Goal: Information Seeking & Learning: Check status

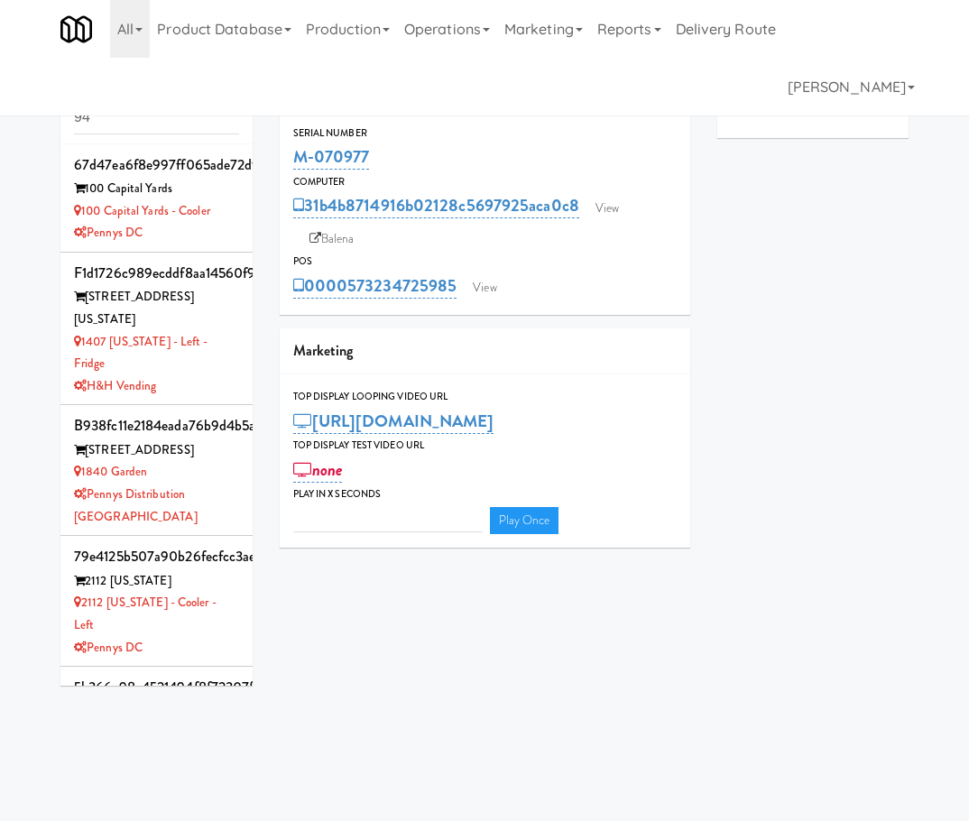
type input "3"
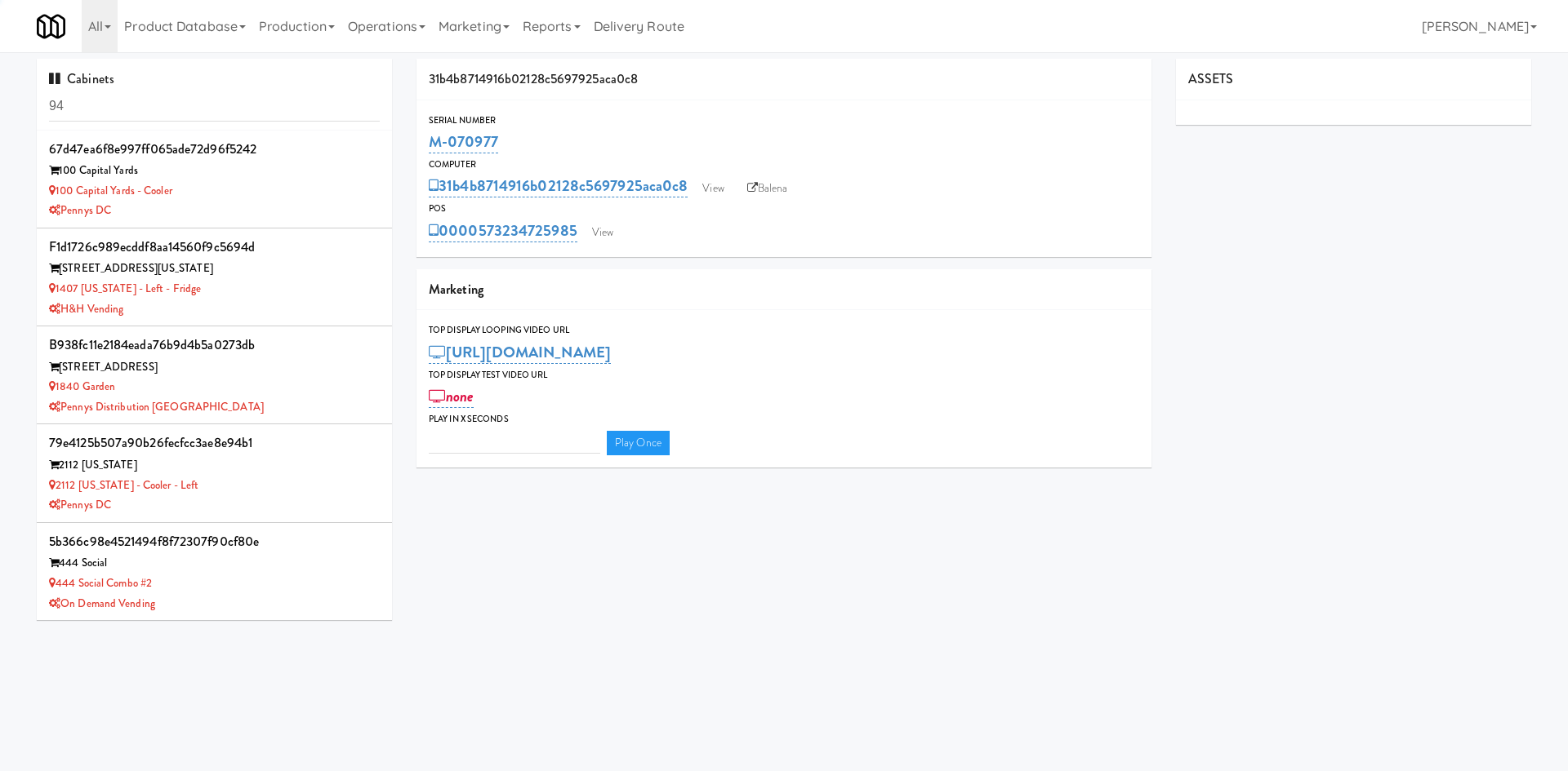
type input "3"
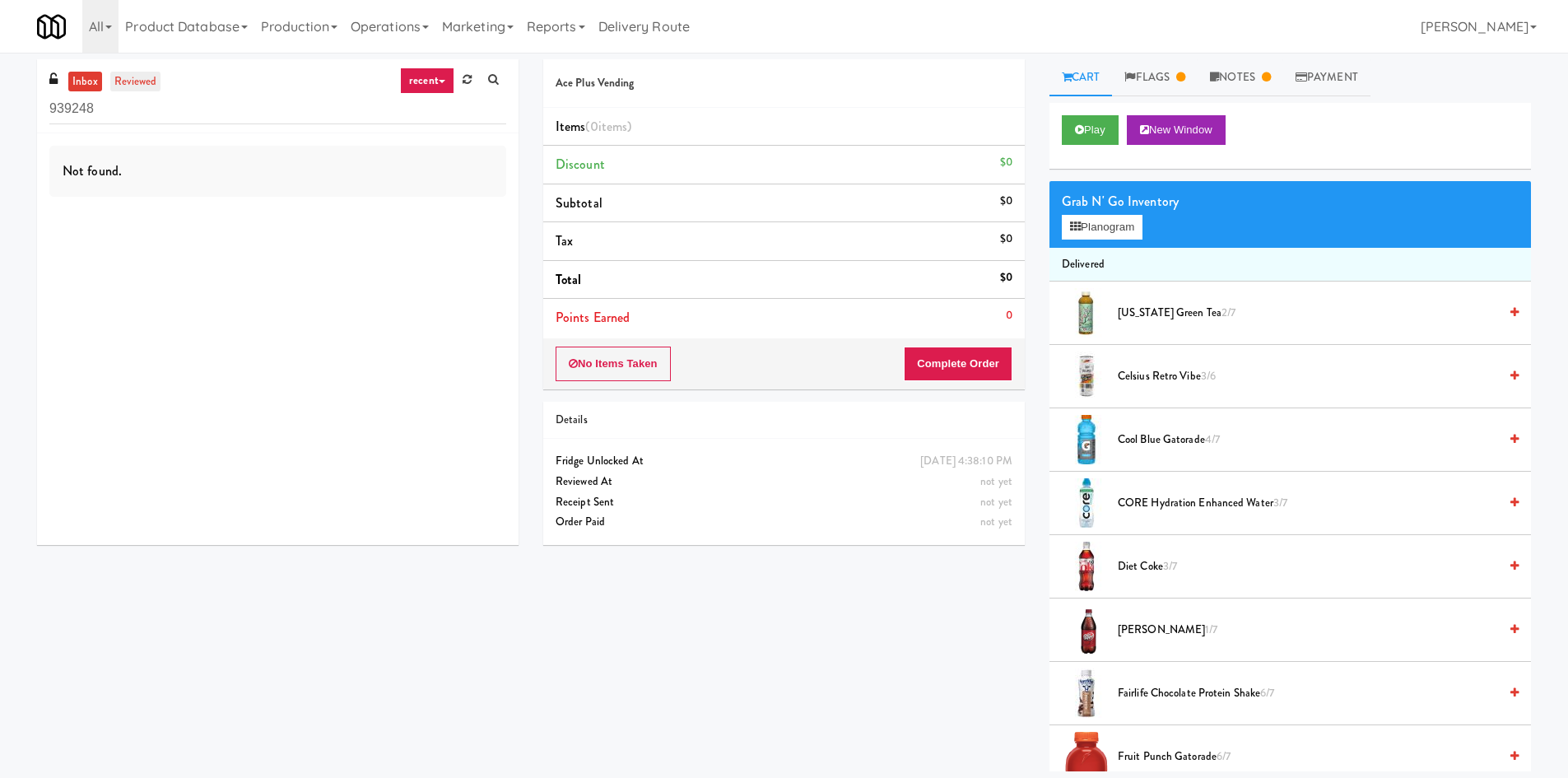
click at [132, 81] on link "reviewed" at bounding box center [136, 81] width 51 height 21
click at [1173, 79] on link "Flags" at bounding box center [1155, 78] width 86 height 37
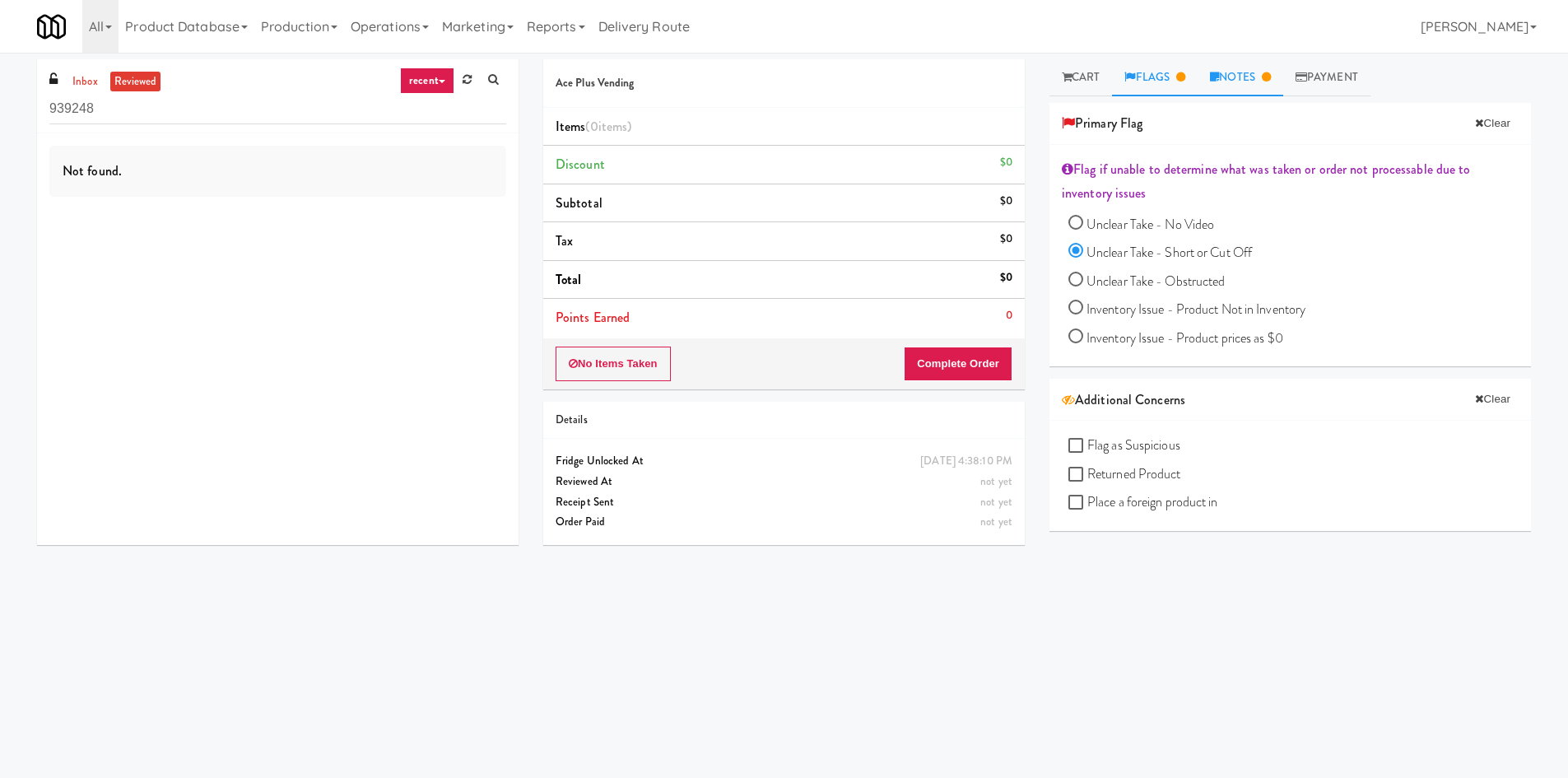
click at [1244, 70] on link "Notes" at bounding box center [1240, 78] width 86 height 37
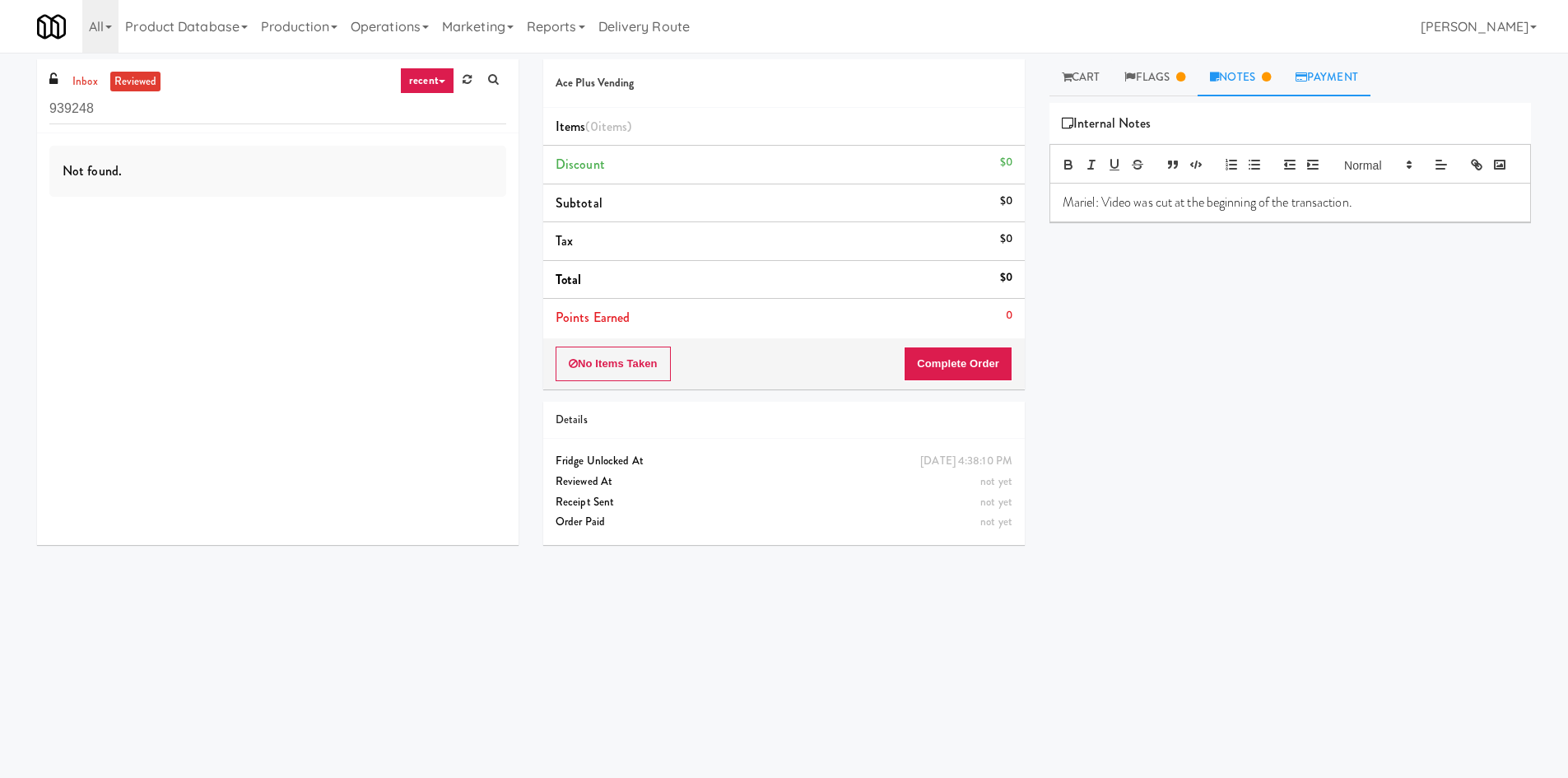
click at [1337, 79] on link "Payment" at bounding box center [1327, 78] width 88 height 37
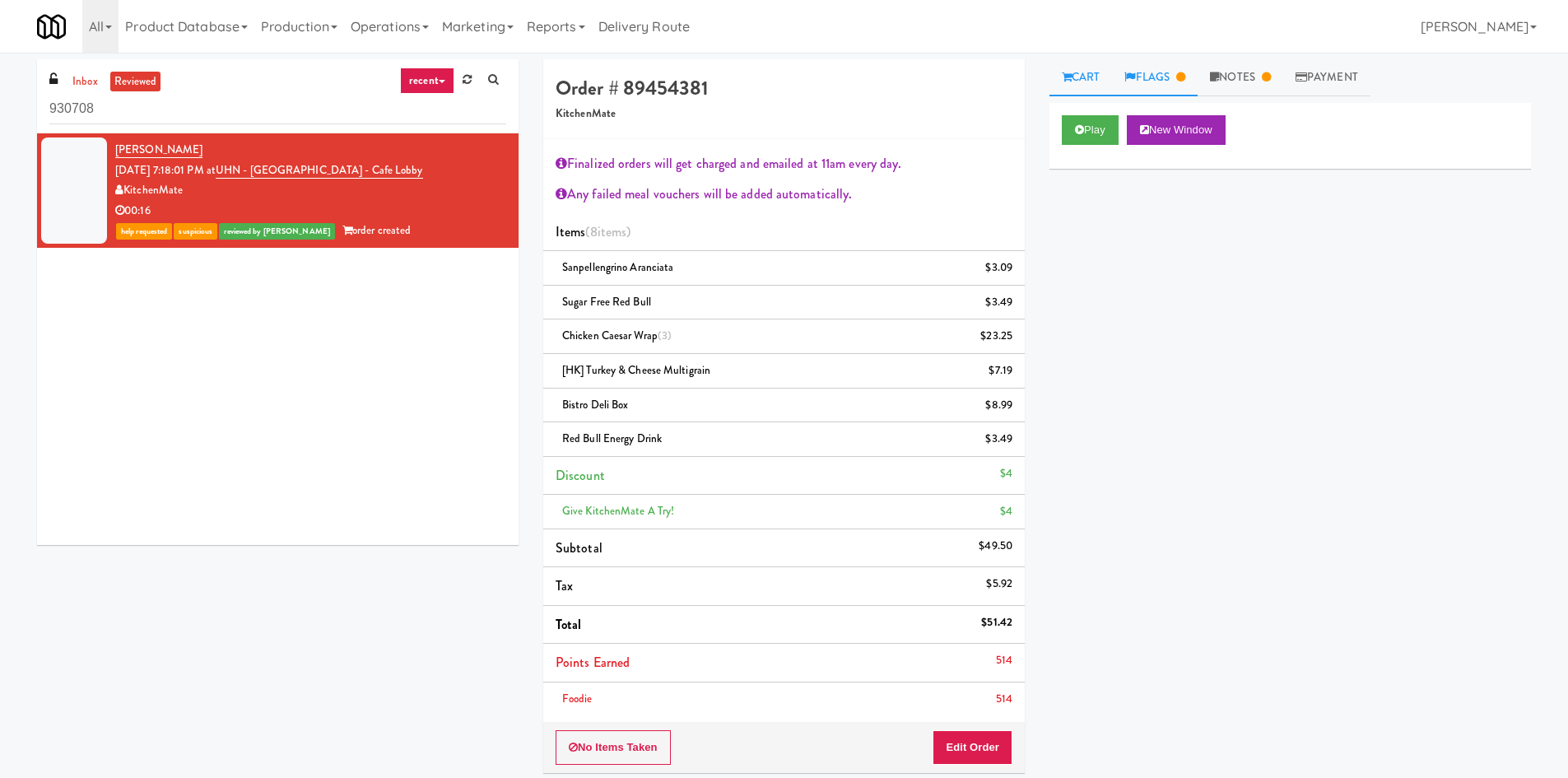
click at [1136, 70] on link "Flags" at bounding box center [1155, 78] width 86 height 37
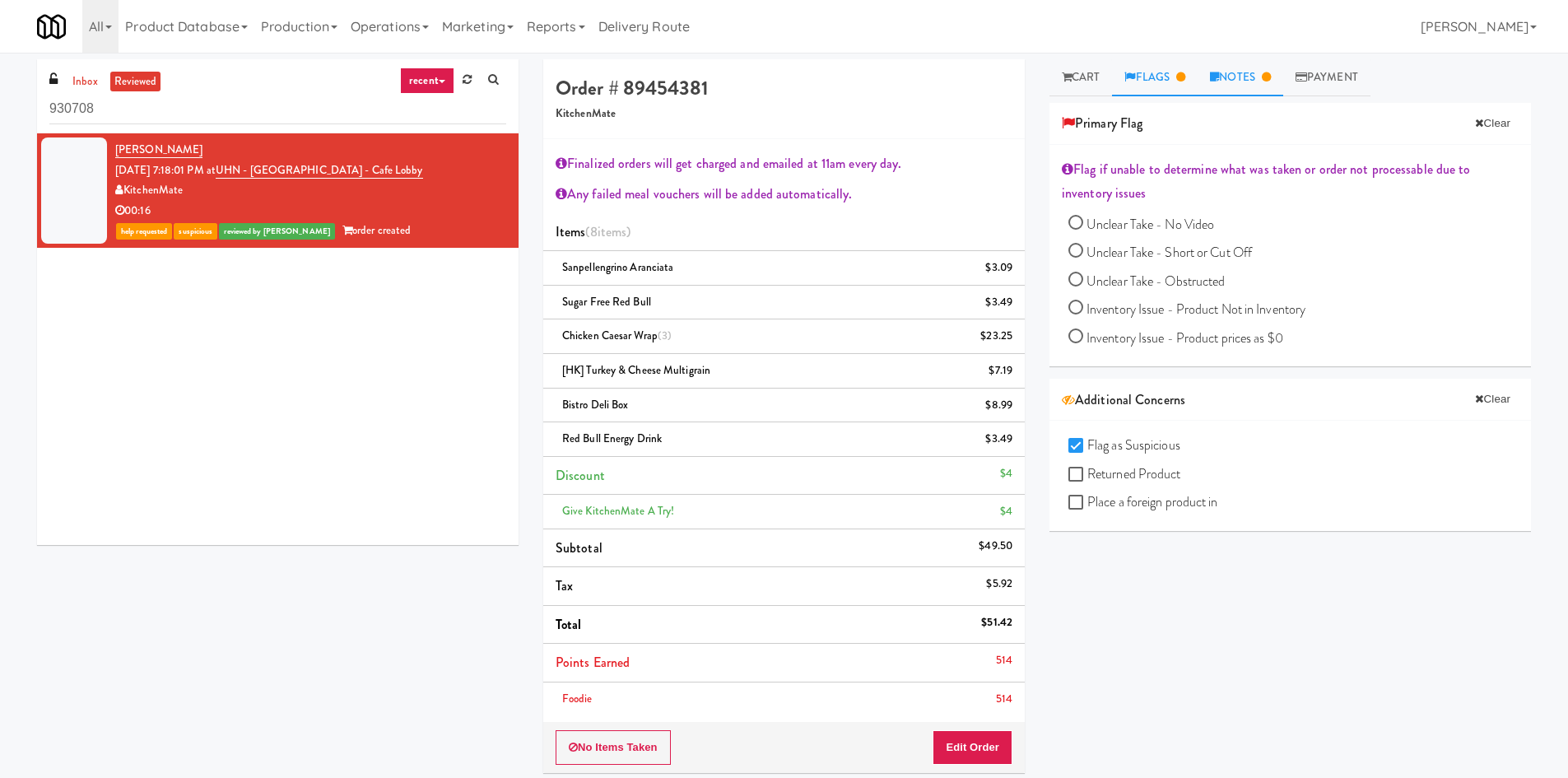
click at [1234, 81] on link "Notes" at bounding box center [1240, 78] width 86 height 37
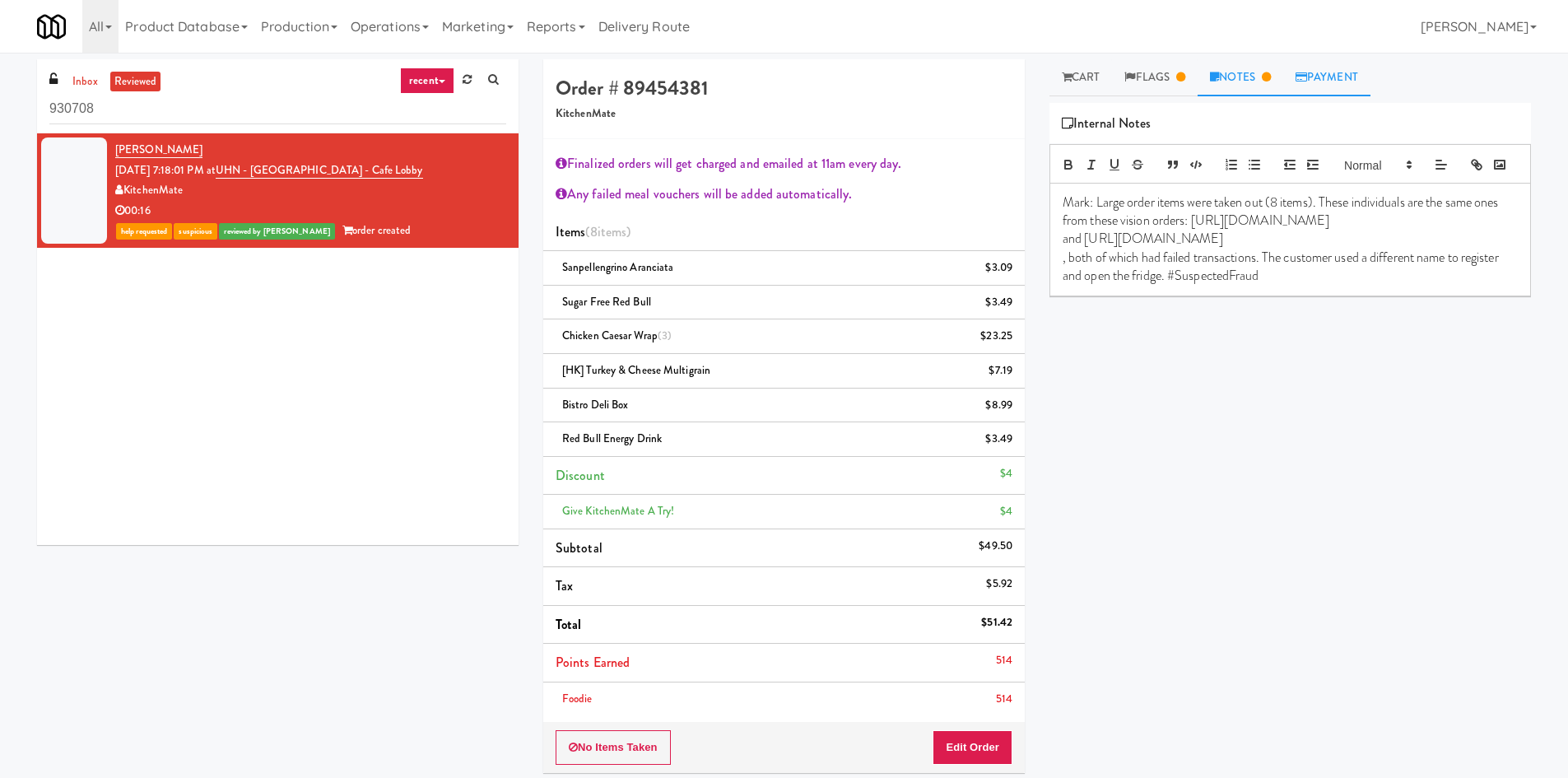
click at [1353, 89] on link "Payment" at bounding box center [1327, 78] width 88 height 37
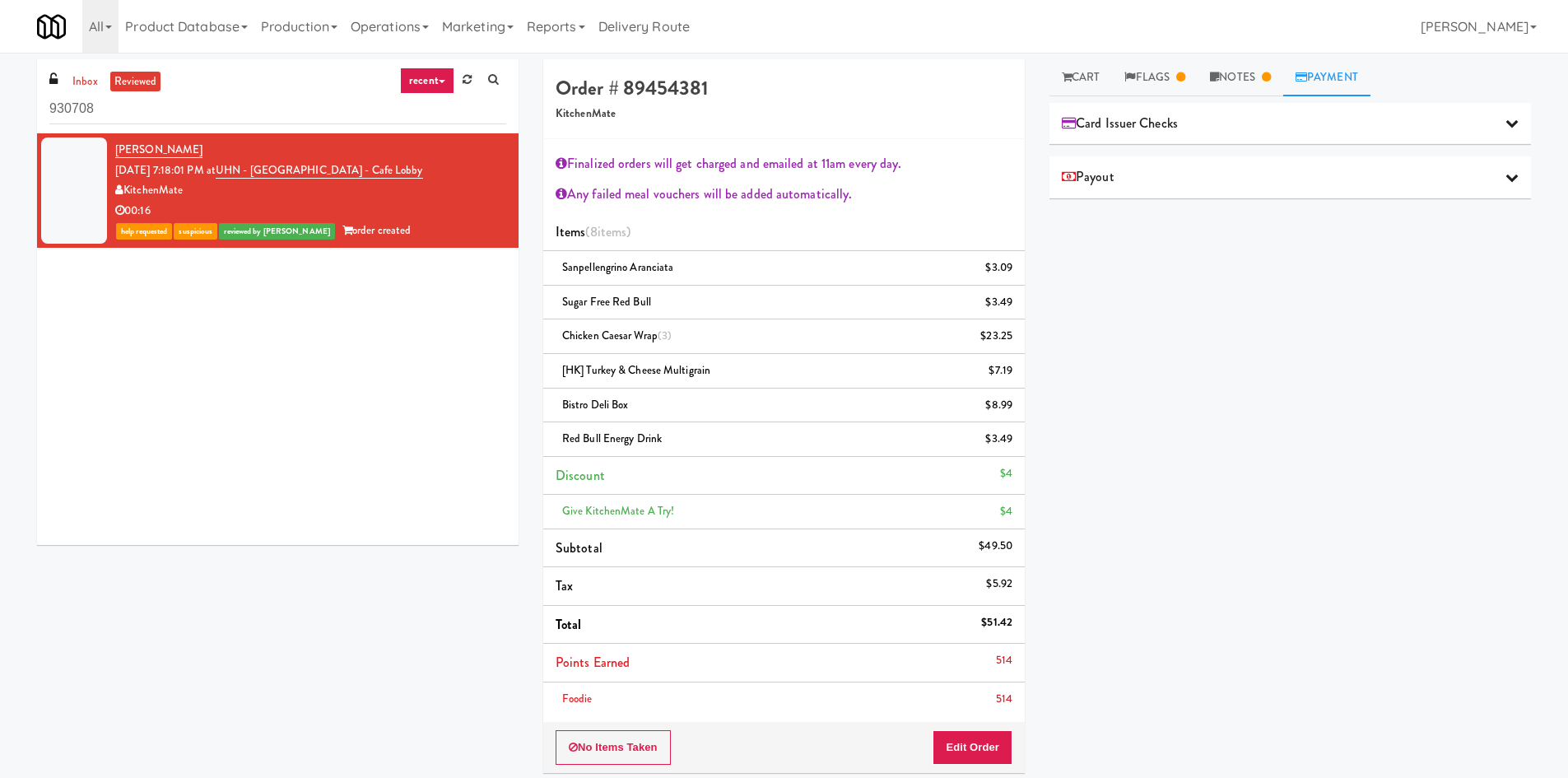
click at [1357, 179] on div "Payout" at bounding box center [1291, 176] width 457 height 25
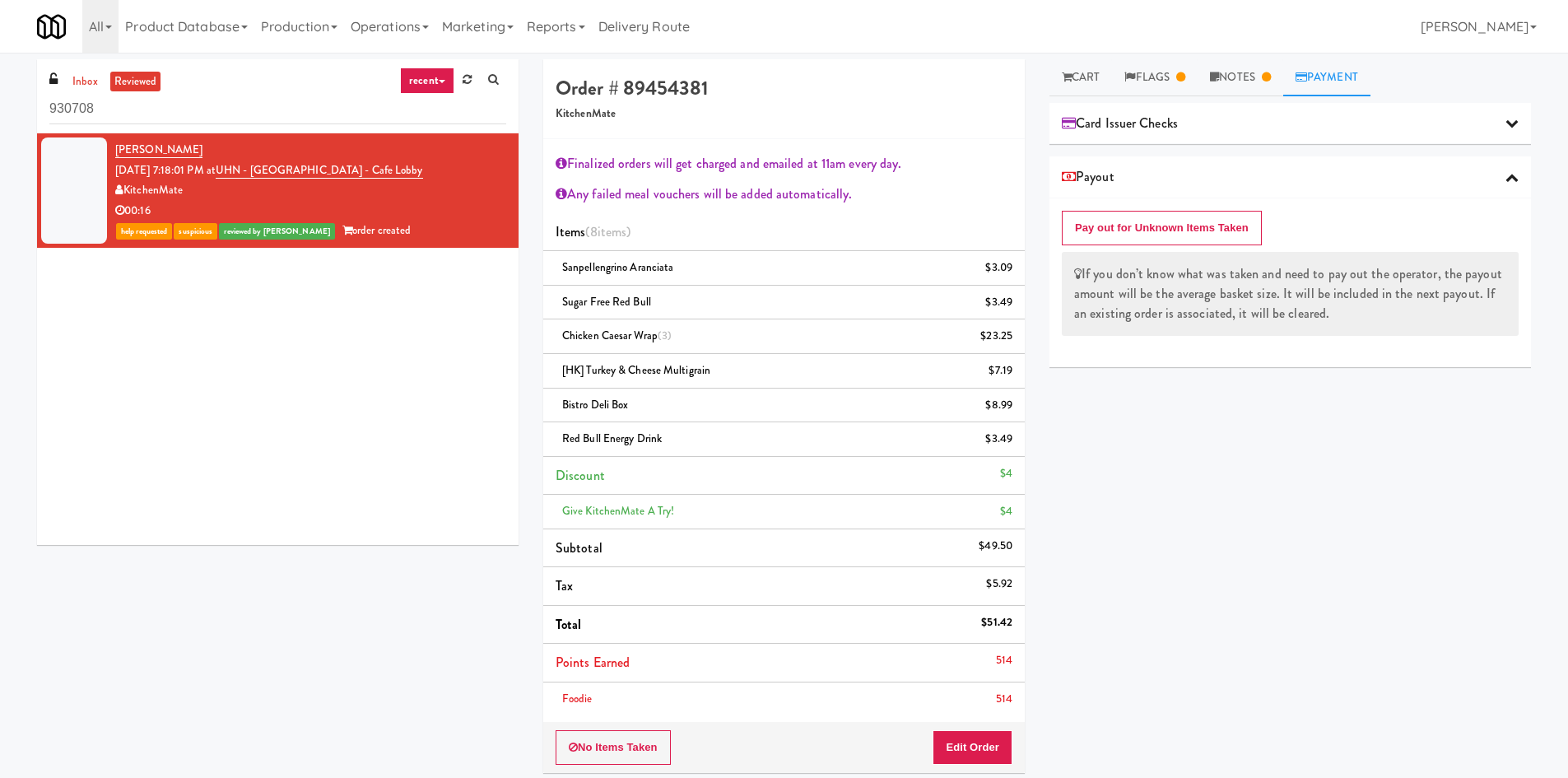
click at [1341, 126] on div "Card Issuer Checks" at bounding box center [1291, 123] width 457 height 25
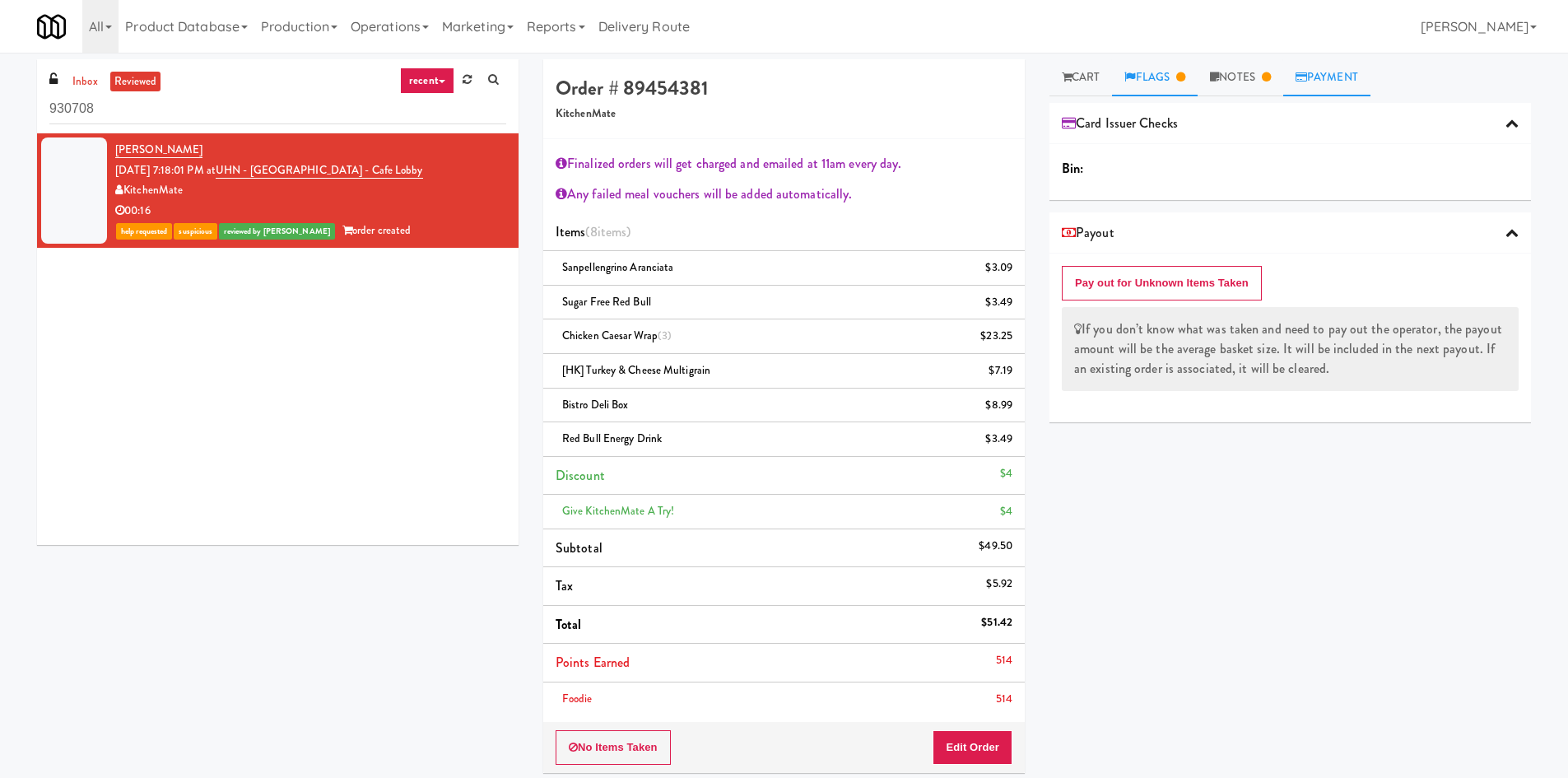
click at [1186, 81] on icon at bounding box center [1181, 77] width 9 height 11
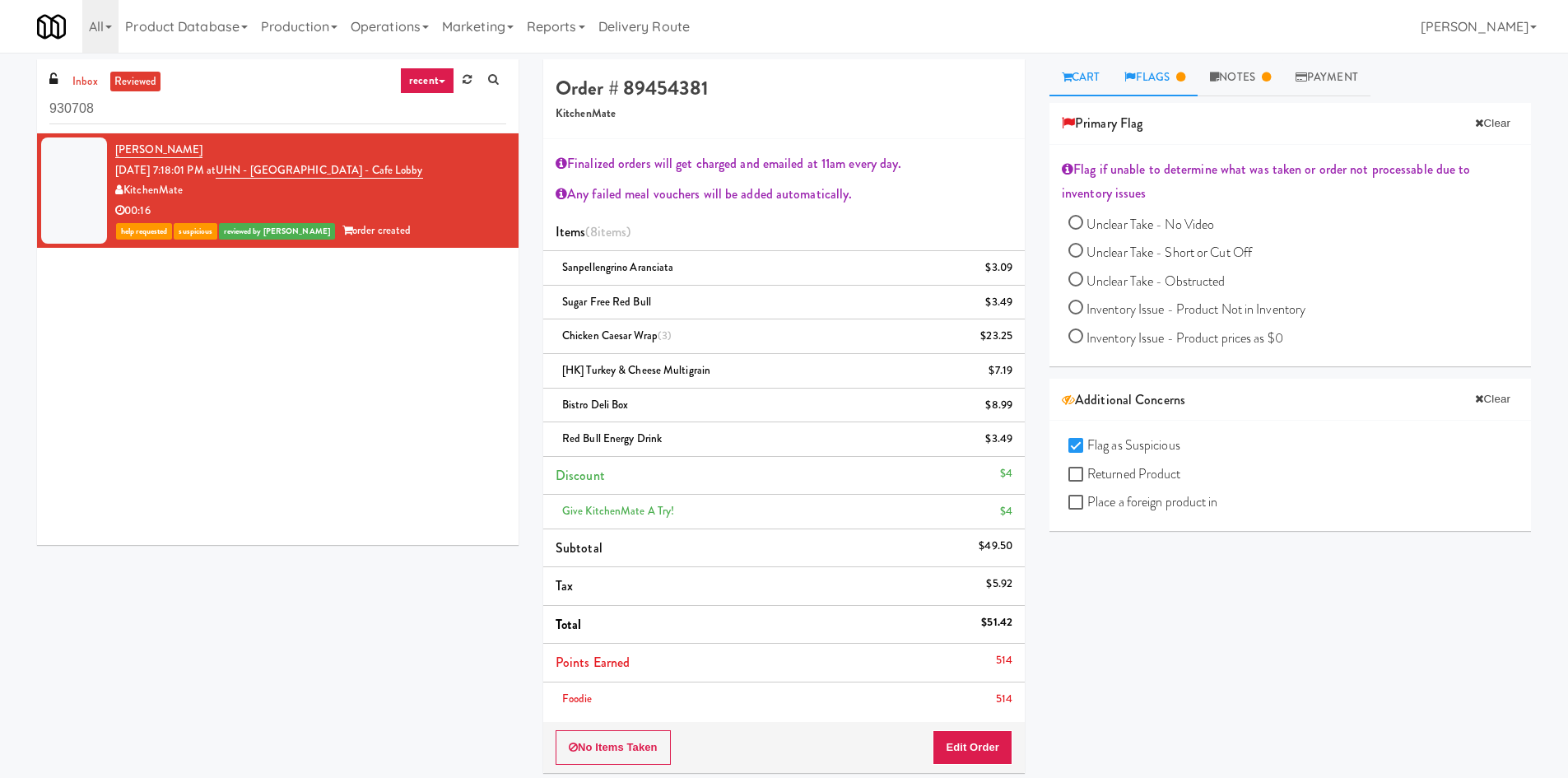
click at [1110, 80] on link "Cart" at bounding box center [1081, 78] width 63 height 37
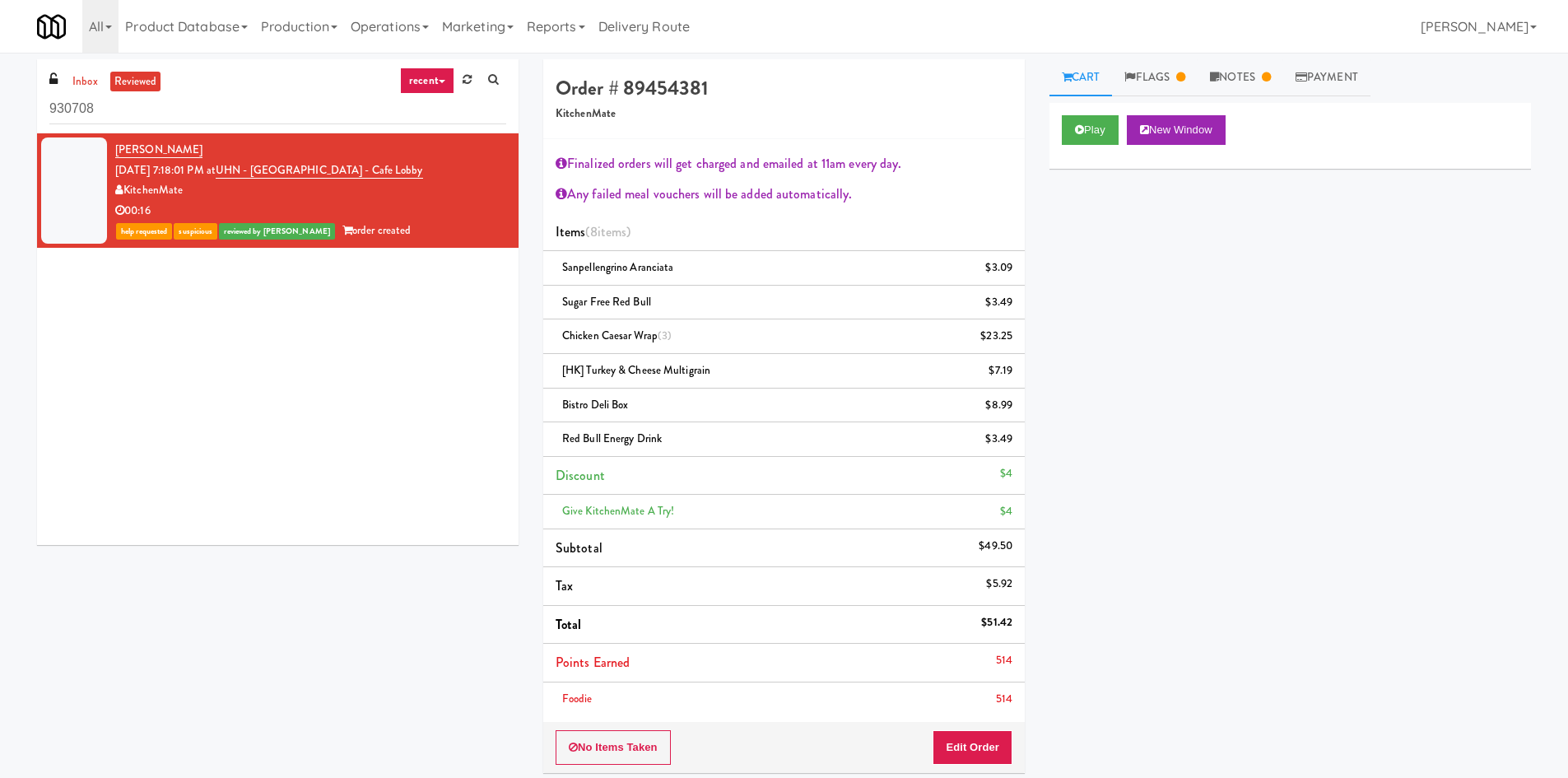
click at [1102, 113] on div "Play New Window" at bounding box center [1291, 136] width 482 height 66
click at [1102, 122] on button "Play" at bounding box center [1091, 130] width 57 height 29
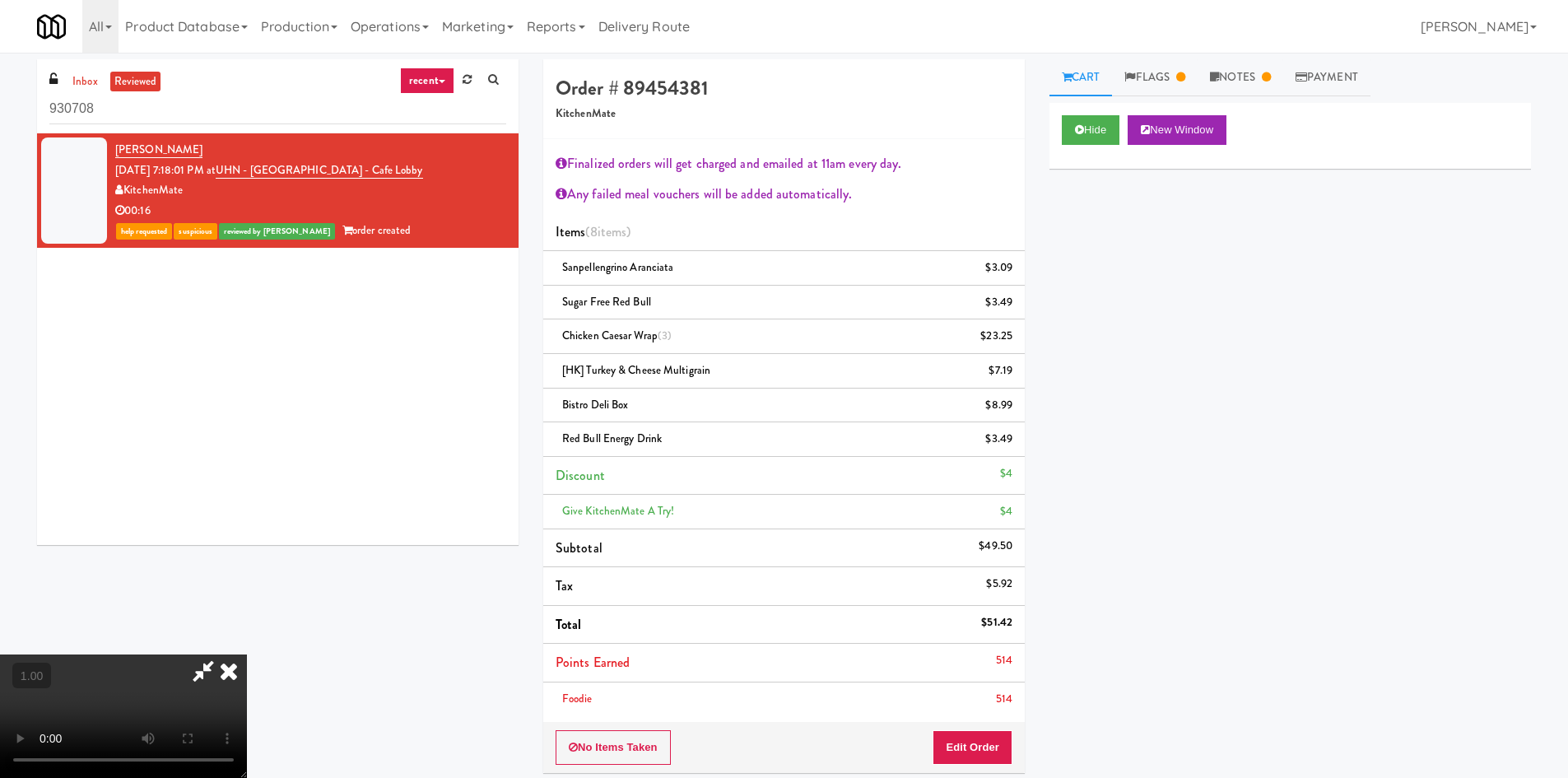
drag, startPoint x: 904, startPoint y: 67, endPoint x: 999, endPoint y: 89, distance: 97.5
click at [247, 655] on icon at bounding box center [229, 671] width 37 height 33
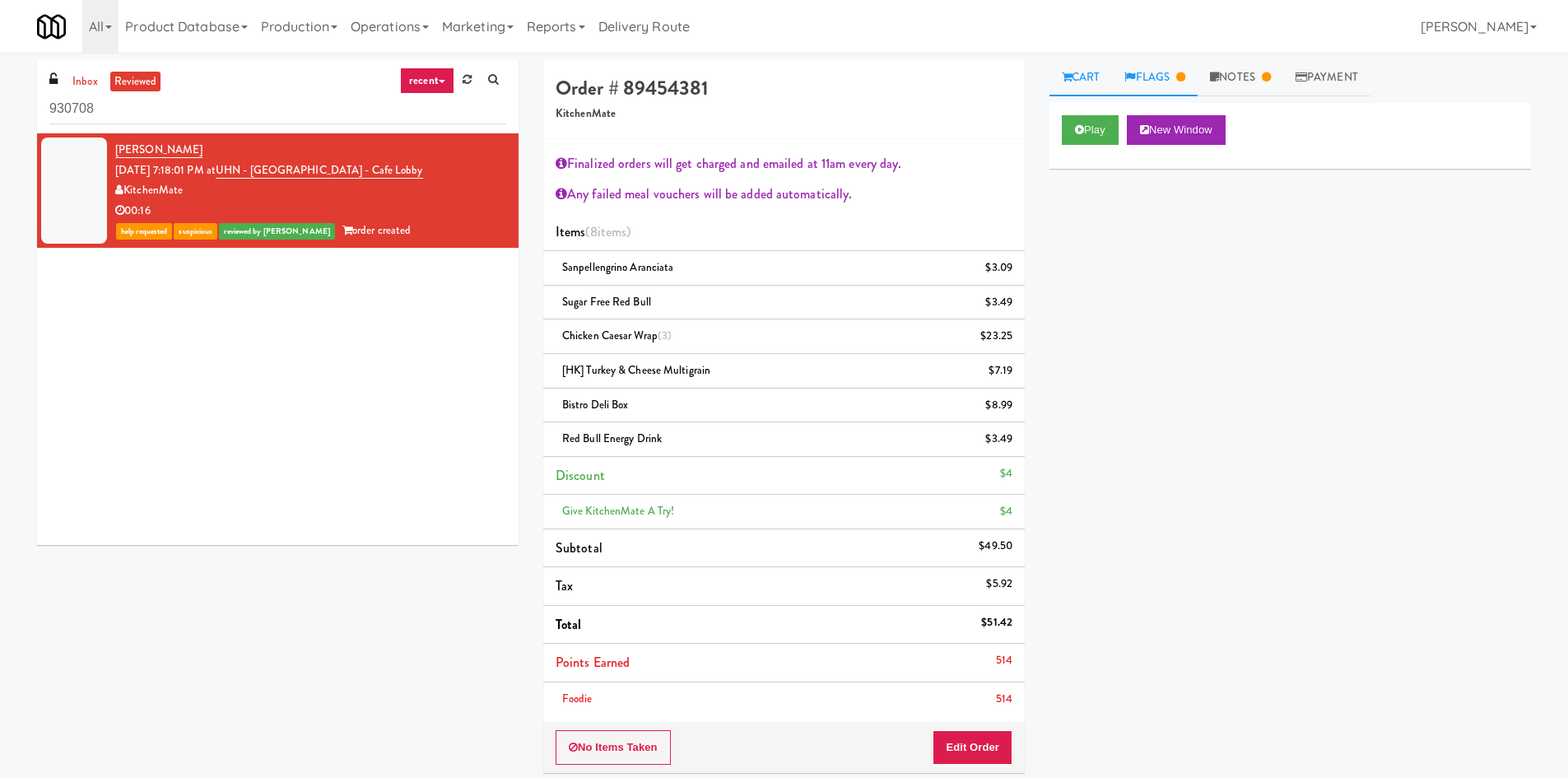
click at [1166, 86] on link "Flags" at bounding box center [1155, 78] width 86 height 37
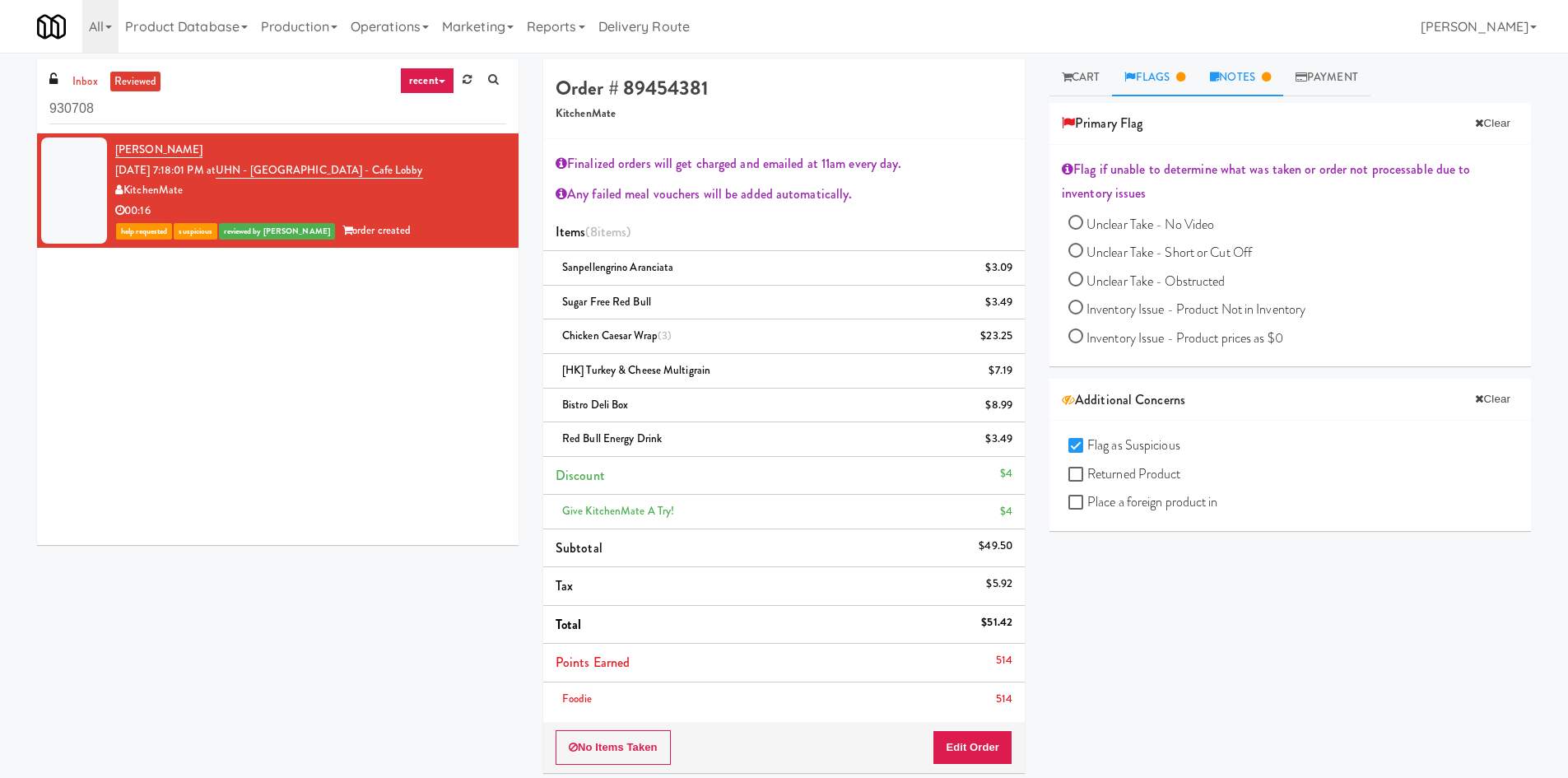
click at [1256, 78] on link "Notes" at bounding box center [1240, 78] width 86 height 37
